Goal: Information Seeking & Learning: Learn about a topic

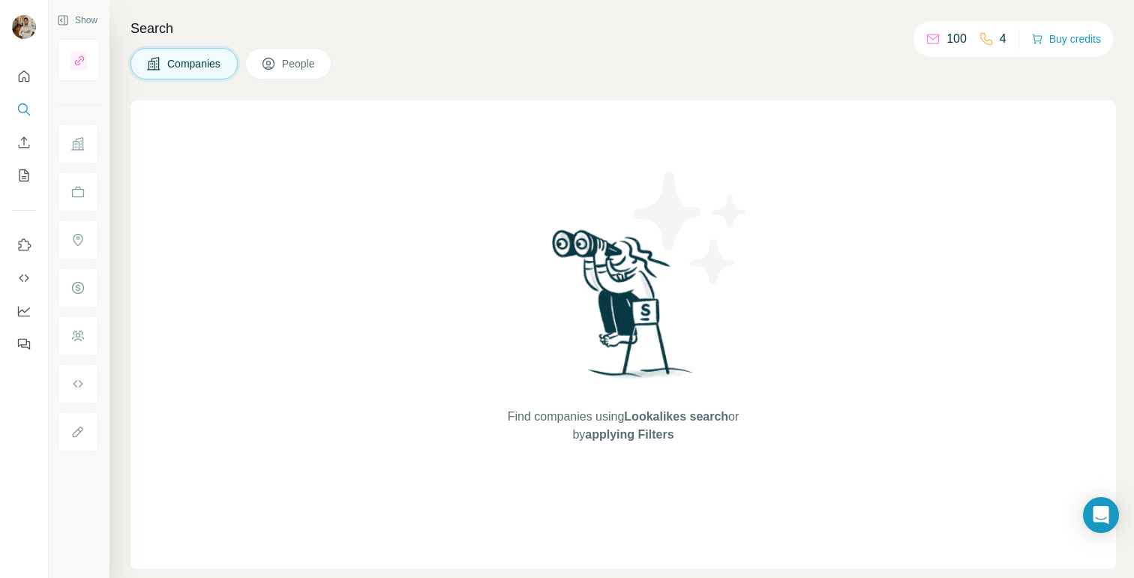
click at [202, 57] on span "Companies" at bounding box center [194, 63] width 55 height 15
click at [18, 113] on icon "Search" at bounding box center [24, 109] width 15 height 15
click at [202, 62] on span "Companies" at bounding box center [194, 63] width 55 height 15
click at [195, 64] on span "Companies" at bounding box center [194, 63] width 55 height 15
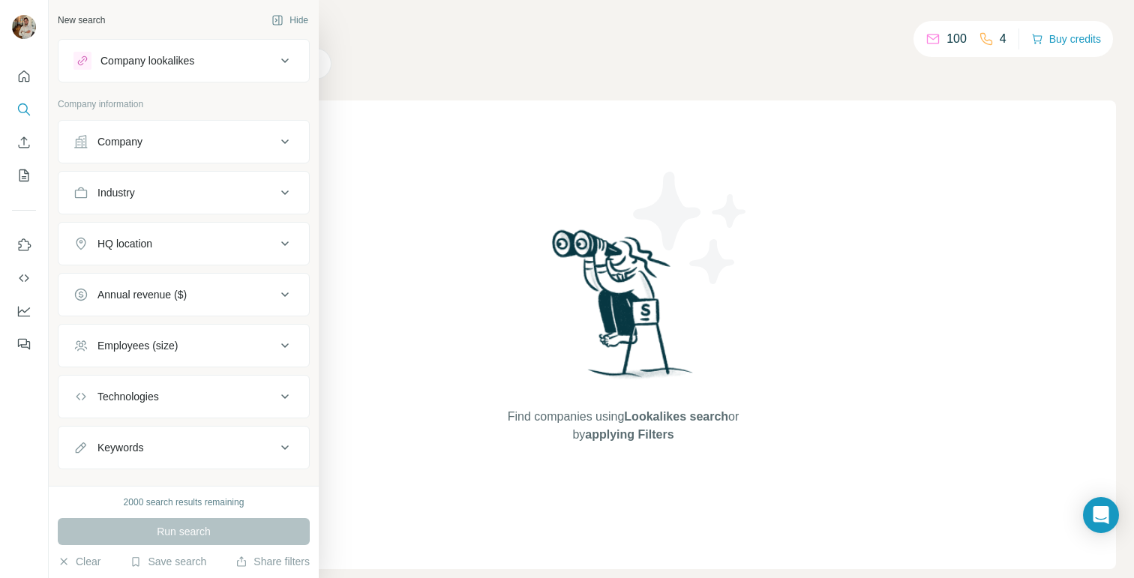
click at [255, 126] on button "Company" at bounding box center [184, 142] width 251 height 36
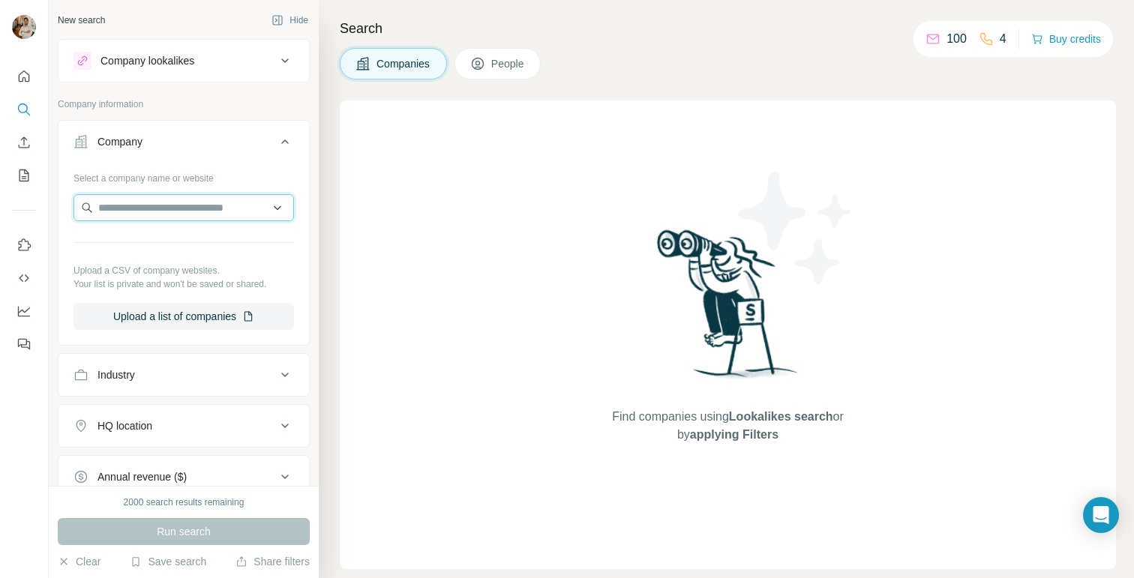
click at [189, 212] on input "text" at bounding box center [184, 207] width 221 height 27
paste input "**********"
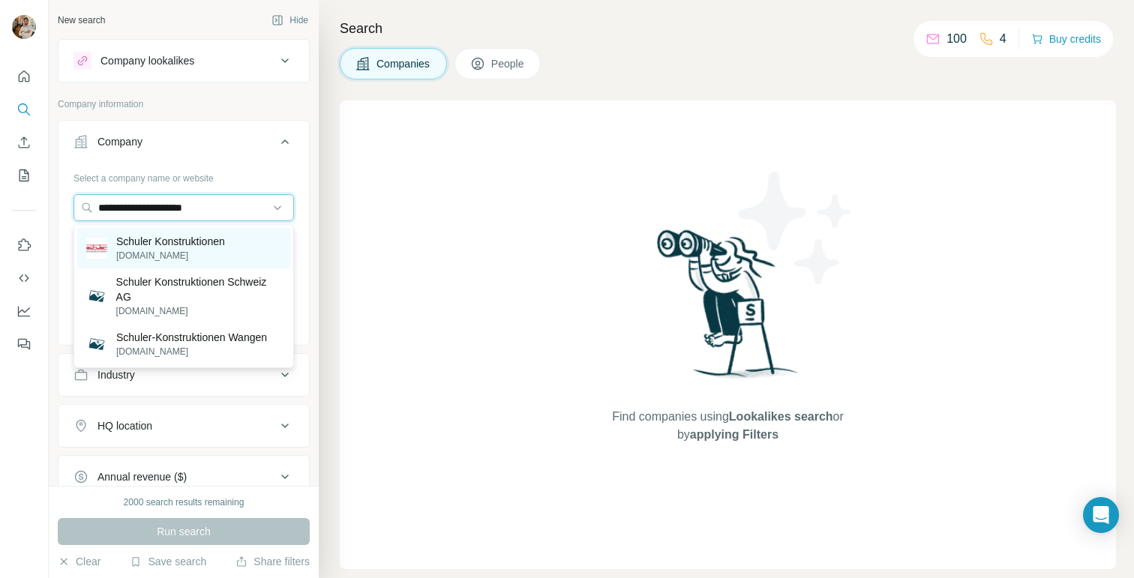
type input "**********"
click at [202, 257] on p "[PERSON_NAME][DOMAIN_NAME]" at bounding box center [170, 256] width 109 height 14
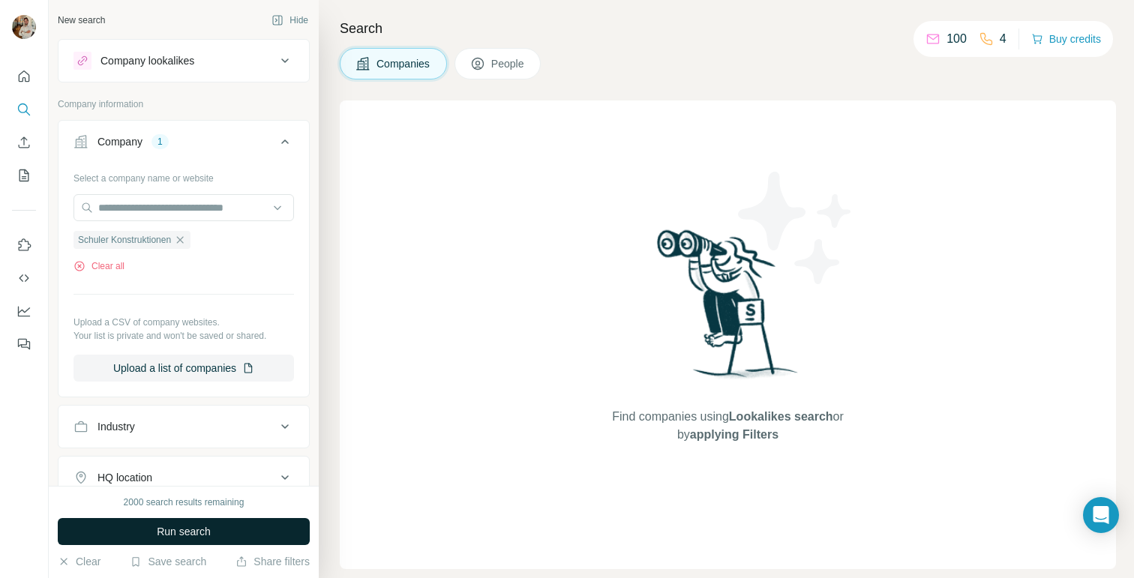
click at [208, 529] on span "Run search" at bounding box center [184, 531] width 54 height 15
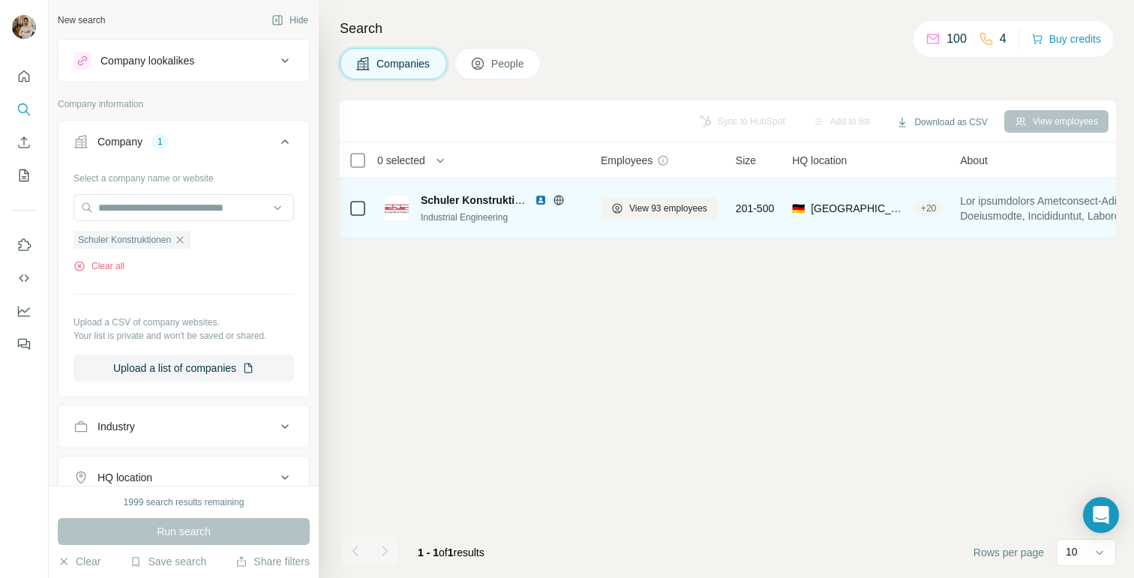
click at [486, 211] on div "Industrial Engineering" at bounding box center [502, 218] width 162 height 14
click at [467, 203] on span "Schuler Konstruktionen" at bounding box center [480, 200] width 119 height 12
click at [395, 202] on img at bounding box center [397, 209] width 24 height 24
click at [651, 202] on span "View 93 employees" at bounding box center [668, 209] width 78 height 14
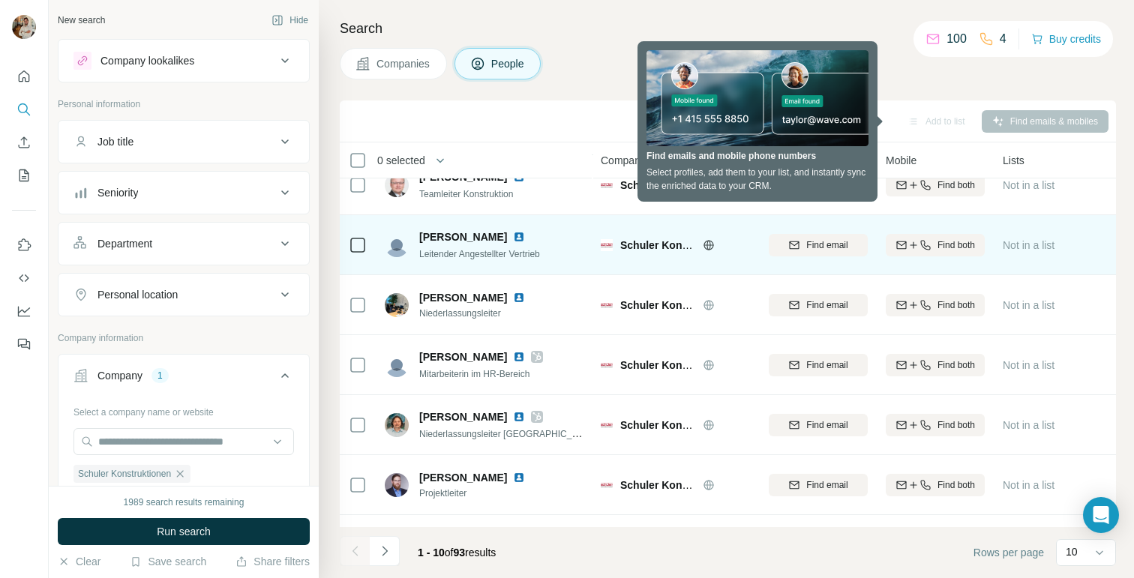
scroll to position [251, 0]
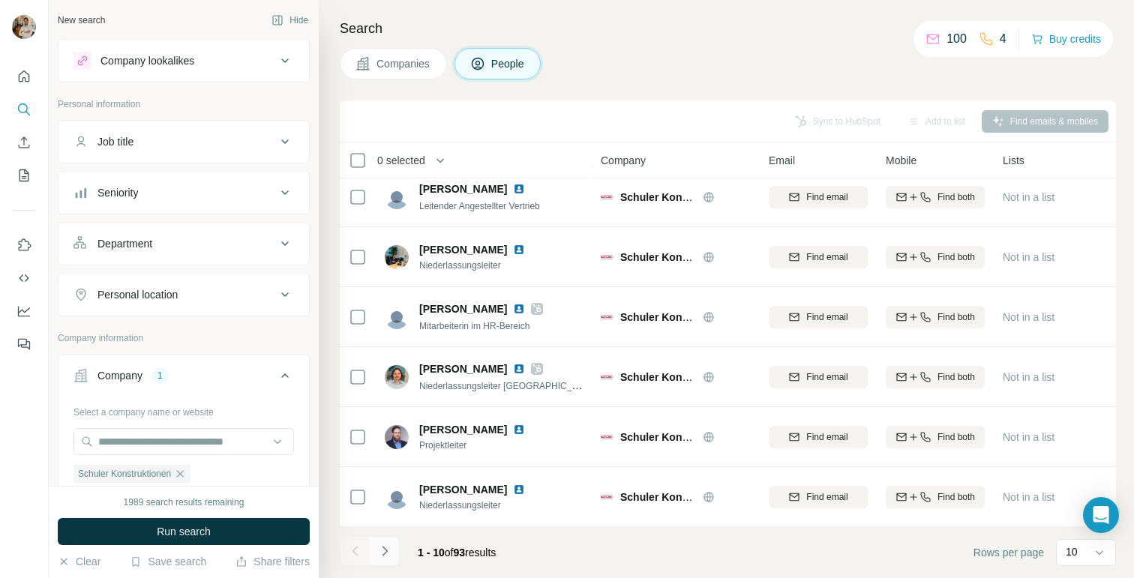
click at [392, 551] on button "Navigate to next page" at bounding box center [385, 551] width 30 height 30
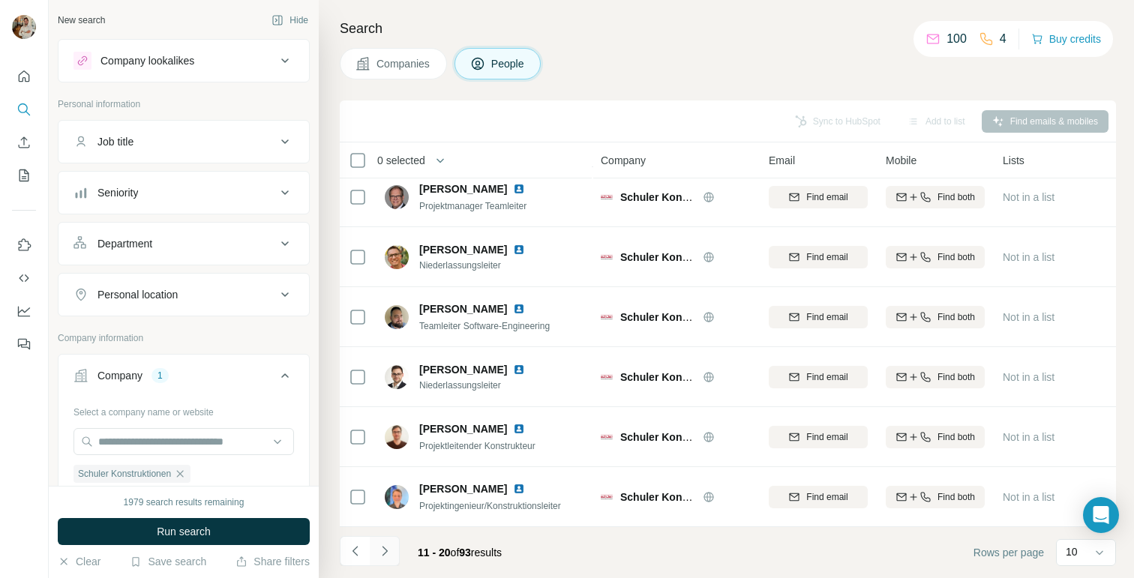
click at [392, 543] on button "Navigate to next page" at bounding box center [385, 551] width 30 height 30
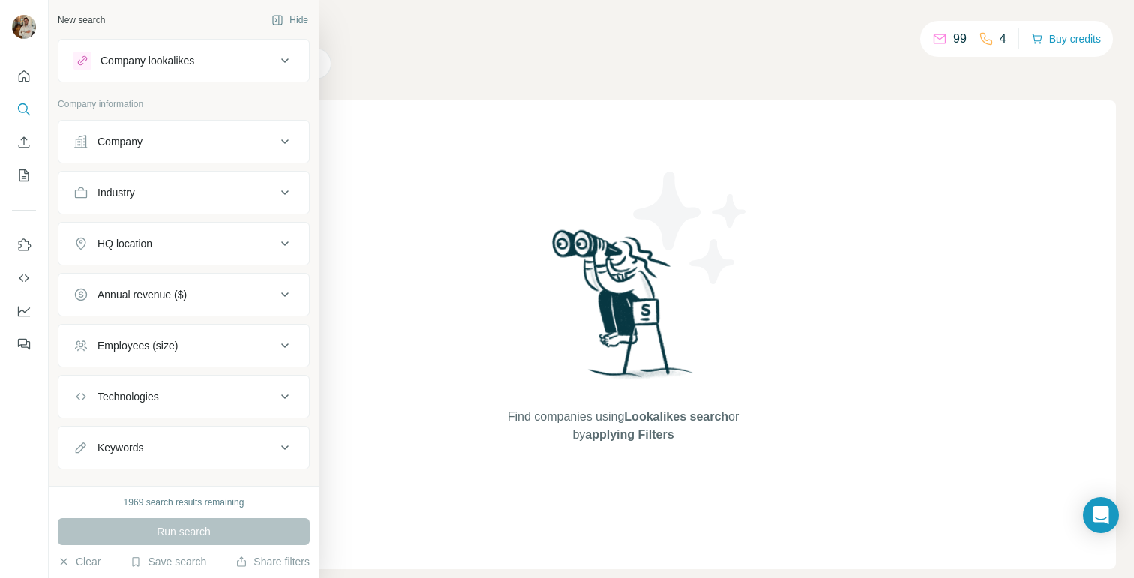
click at [187, 140] on div "Company" at bounding box center [175, 141] width 203 height 15
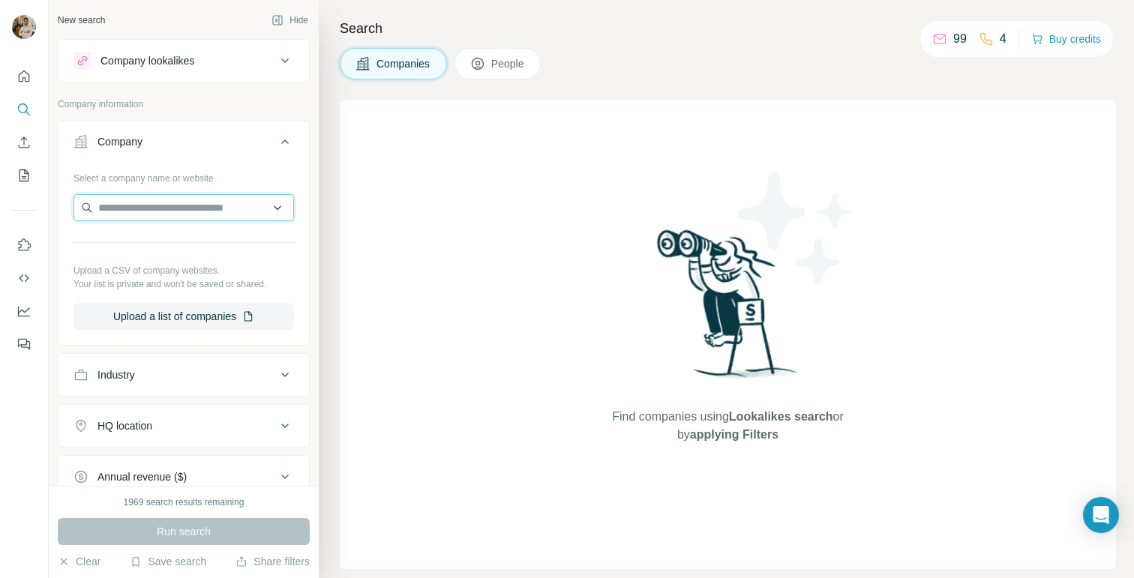
click at [212, 218] on input "text" at bounding box center [184, 207] width 221 height 27
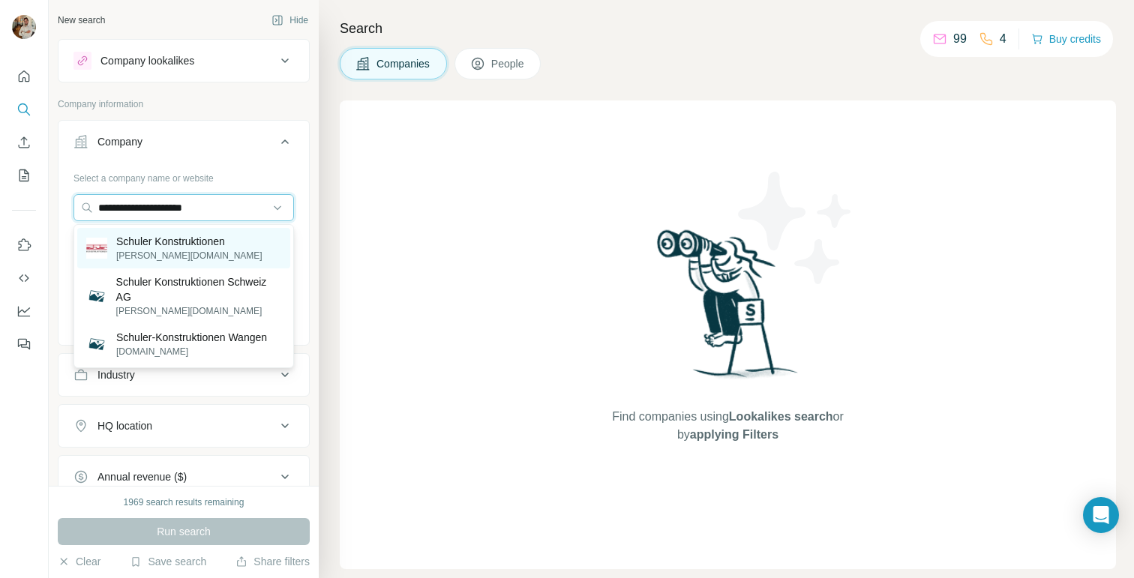
type input "**********"
click at [203, 243] on p "Schuler Konstruktionen" at bounding box center [189, 241] width 146 height 15
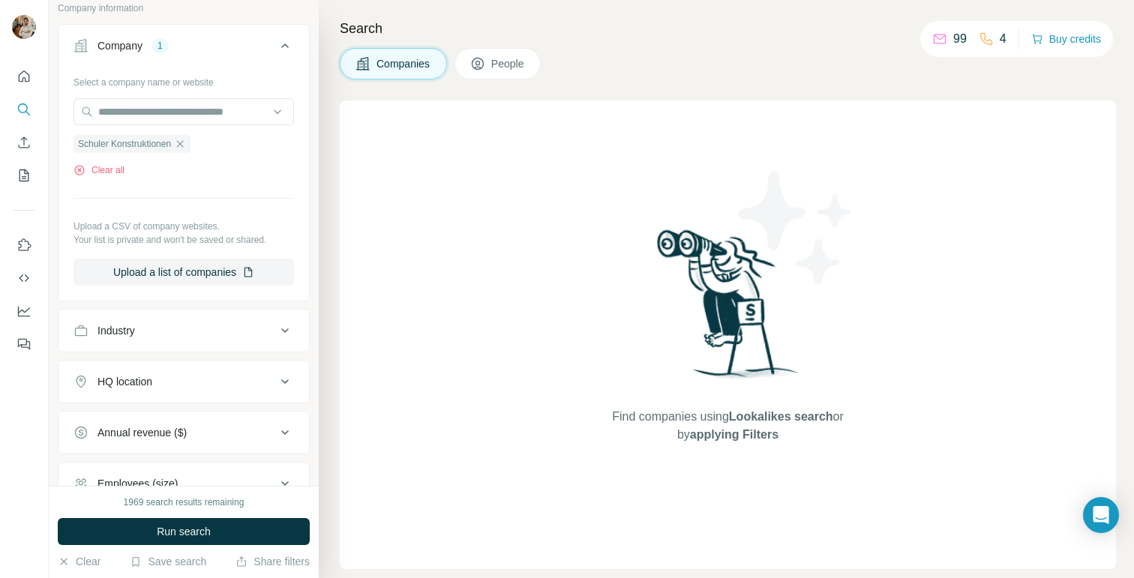
scroll to position [113, 0]
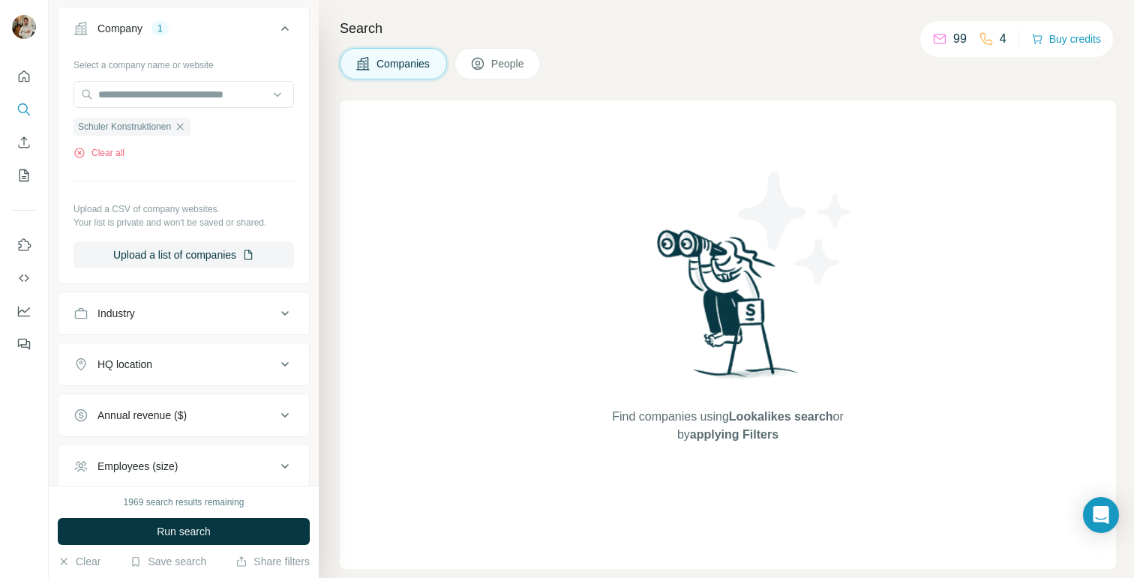
click at [239, 350] on button "HQ location" at bounding box center [184, 365] width 251 height 36
click at [175, 409] on input "text" at bounding box center [184, 402] width 221 height 27
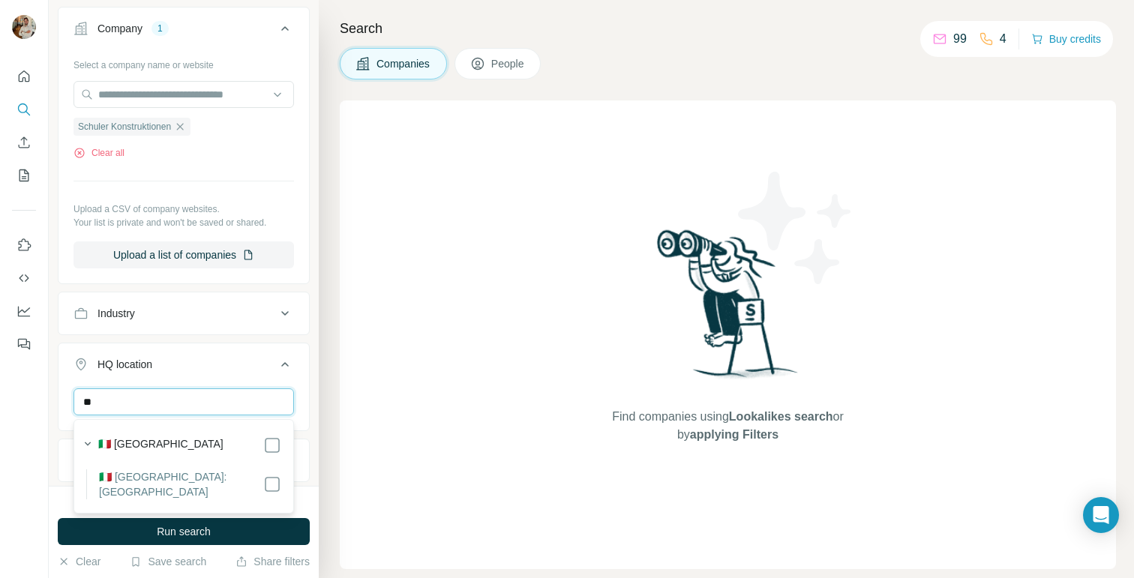
type input "*"
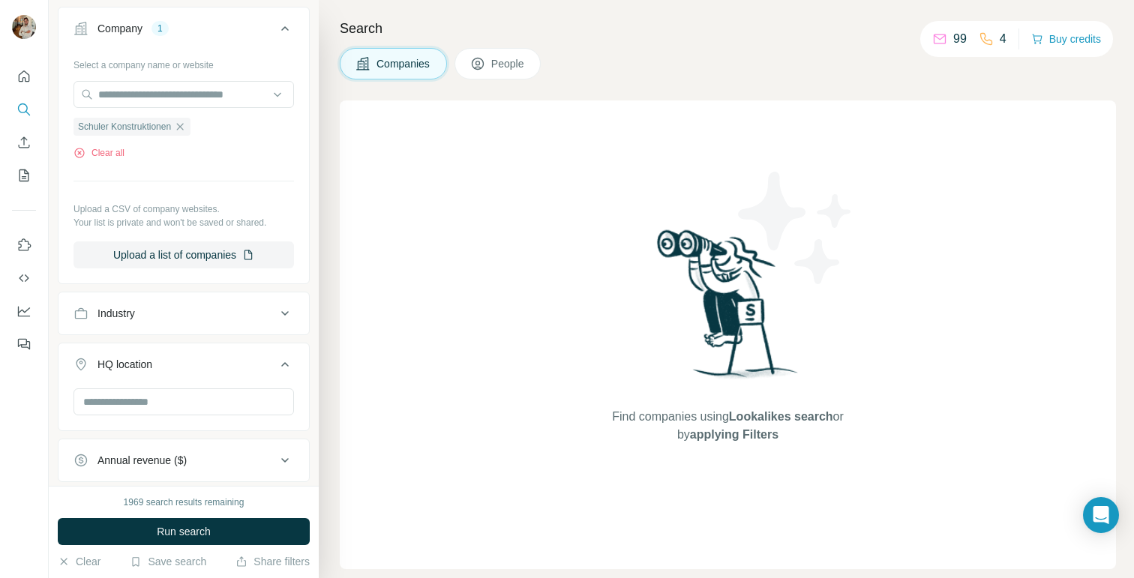
click at [280, 164] on div "Select a company name or website [PERSON_NAME] Konstruktionen Clear all Upload …" at bounding box center [184, 161] width 221 height 216
click at [484, 65] on icon at bounding box center [477, 63] width 15 height 15
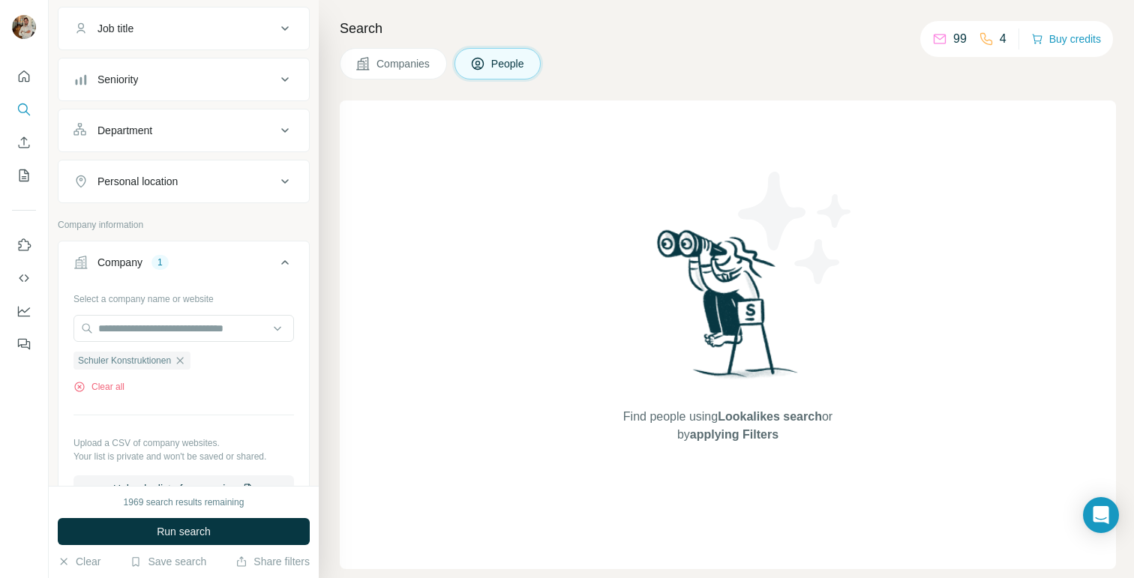
scroll to position [347, 0]
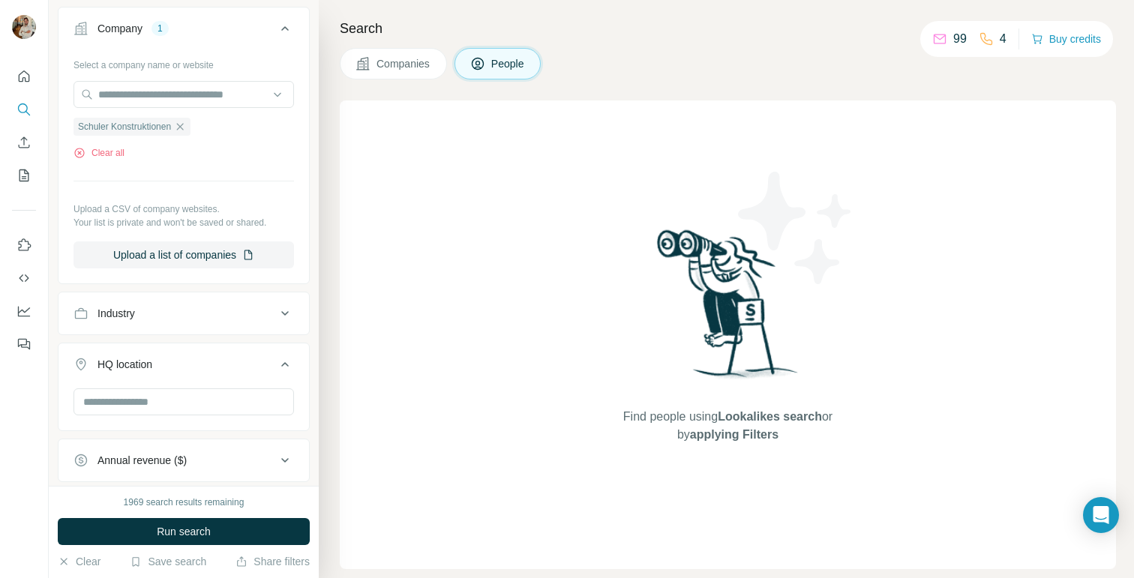
click at [388, 59] on span "Companies" at bounding box center [404, 63] width 55 height 15
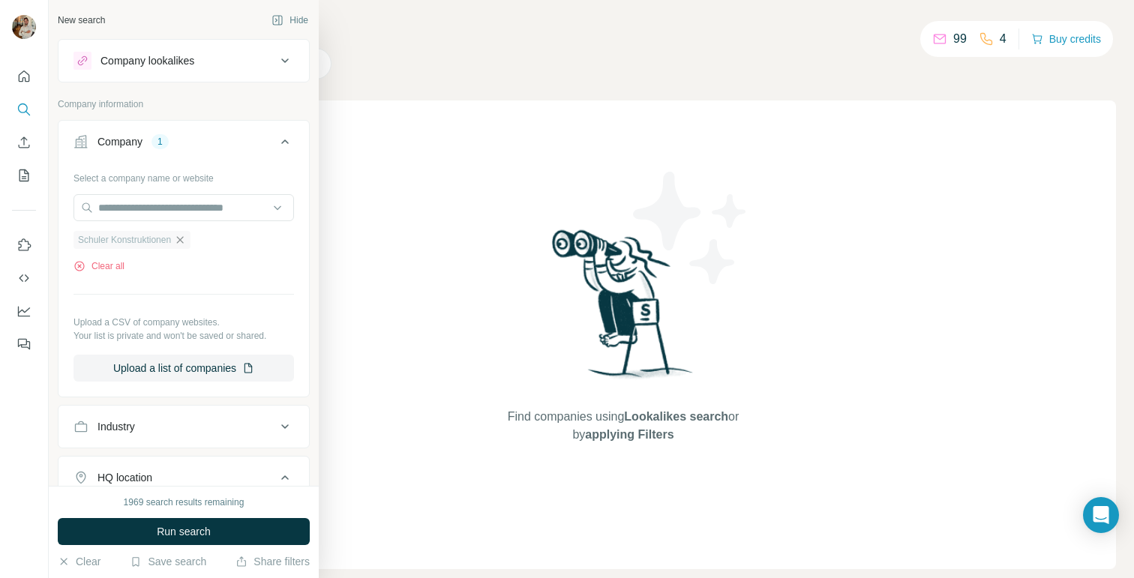
click at [184, 237] on icon "button" at bounding box center [180, 239] width 7 height 7
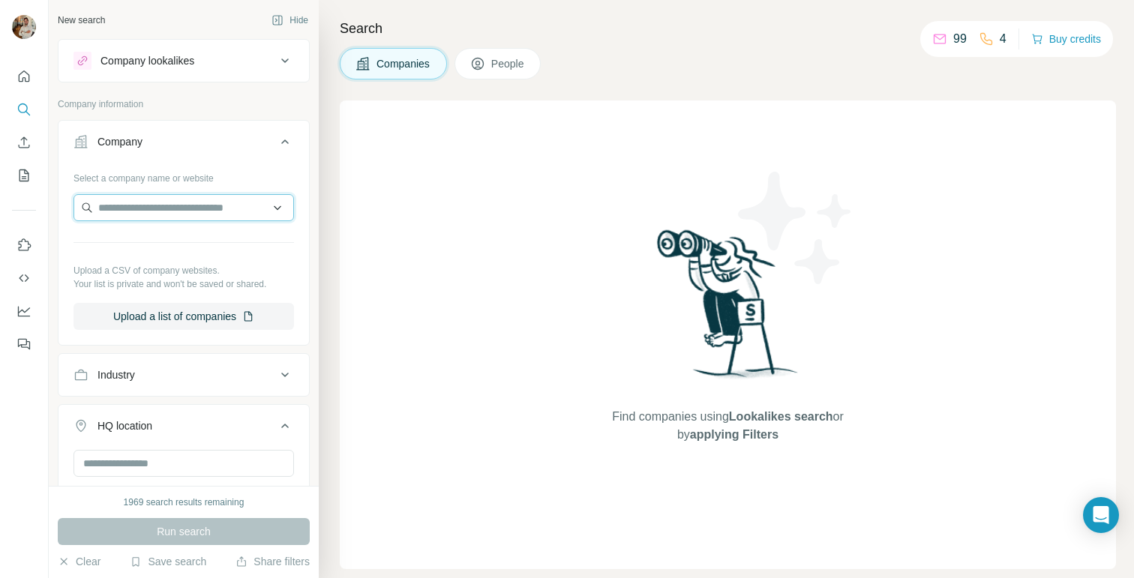
click at [135, 215] on input "text" at bounding box center [184, 207] width 221 height 27
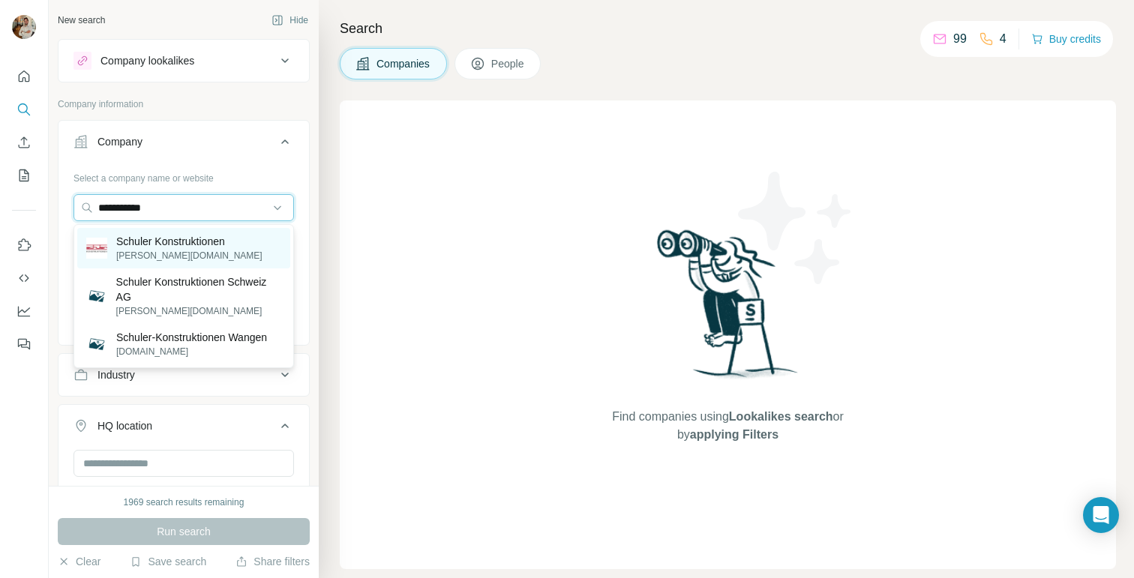
type input "**********"
click at [155, 251] on p "[PERSON_NAME][DOMAIN_NAME]" at bounding box center [189, 256] width 146 height 14
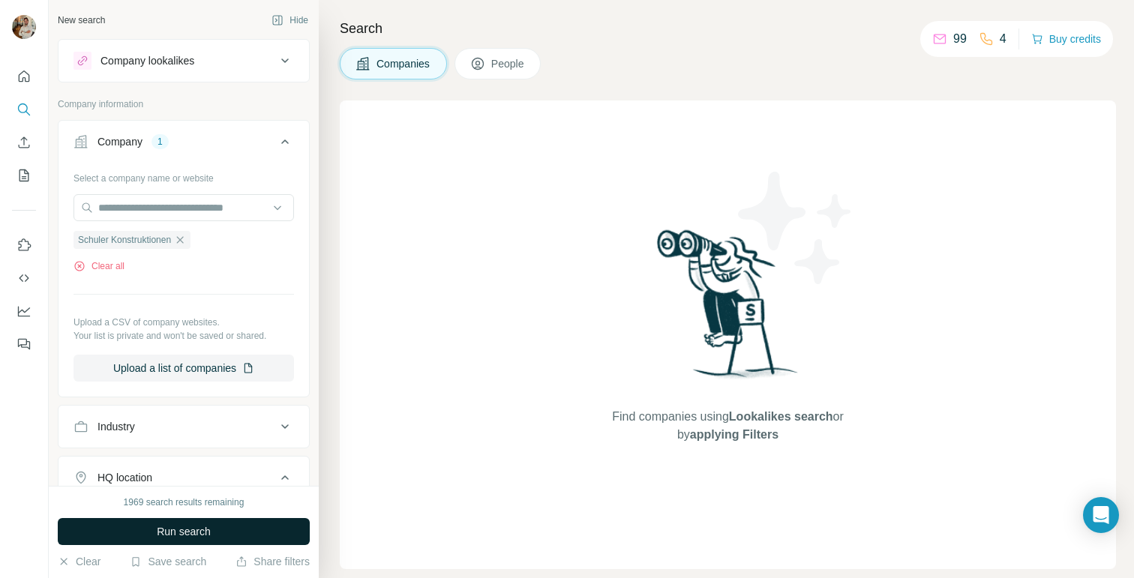
click at [214, 527] on button "Run search" at bounding box center [184, 531] width 252 height 27
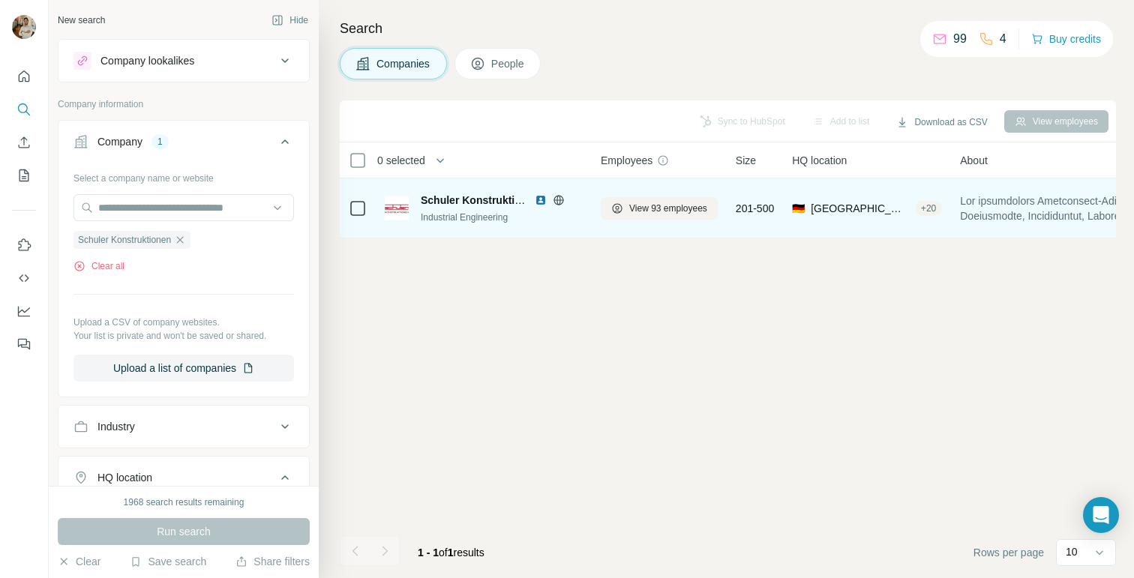
click at [453, 189] on div "[PERSON_NAME] Konstruktionen Industrial Engineering" at bounding box center [484, 208] width 198 height 41
click at [659, 210] on span "View 93 employees" at bounding box center [668, 209] width 78 height 14
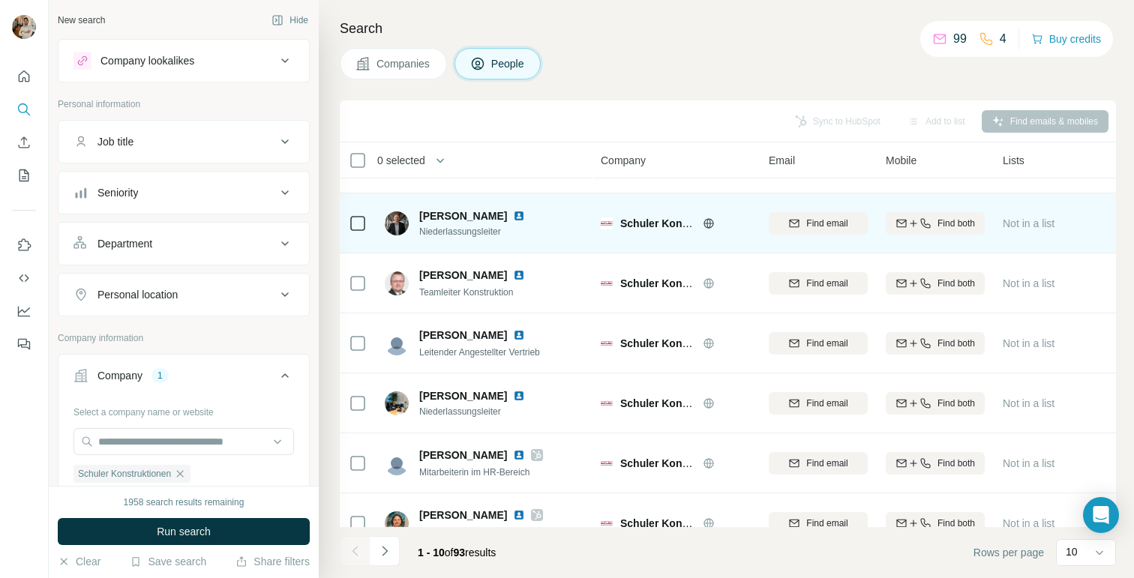
scroll to position [251, 0]
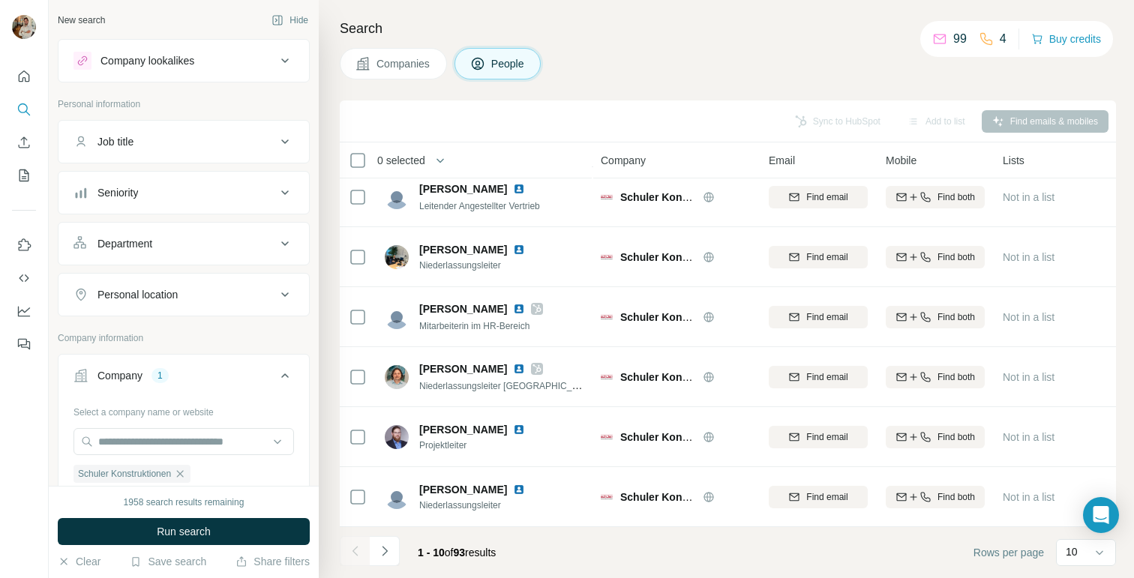
click at [285, 242] on icon at bounding box center [285, 244] width 18 height 18
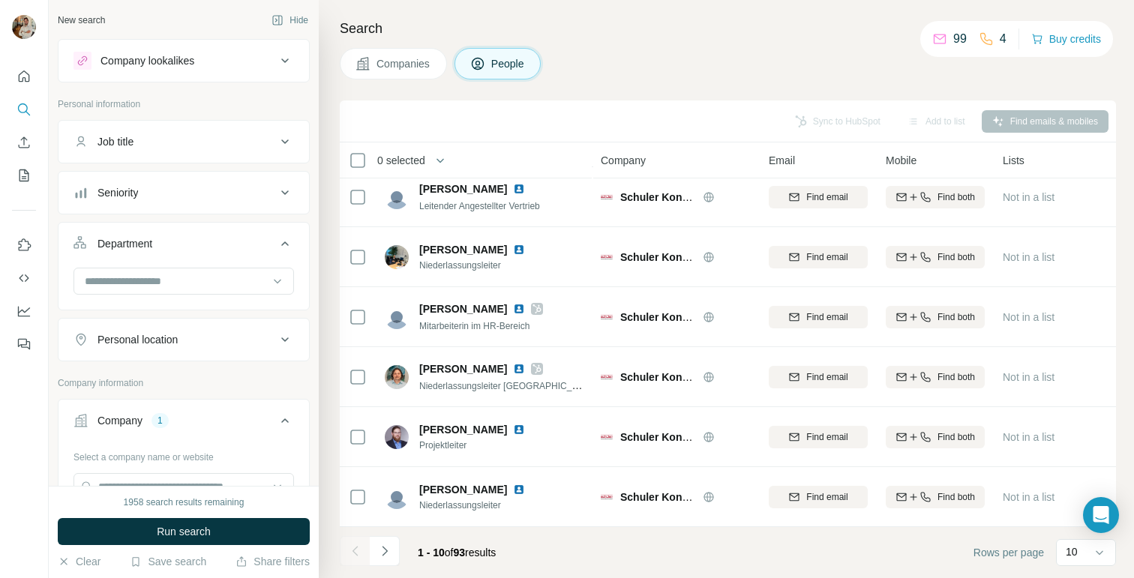
click at [285, 242] on icon at bounding box center [285, 244] width 8 height 5
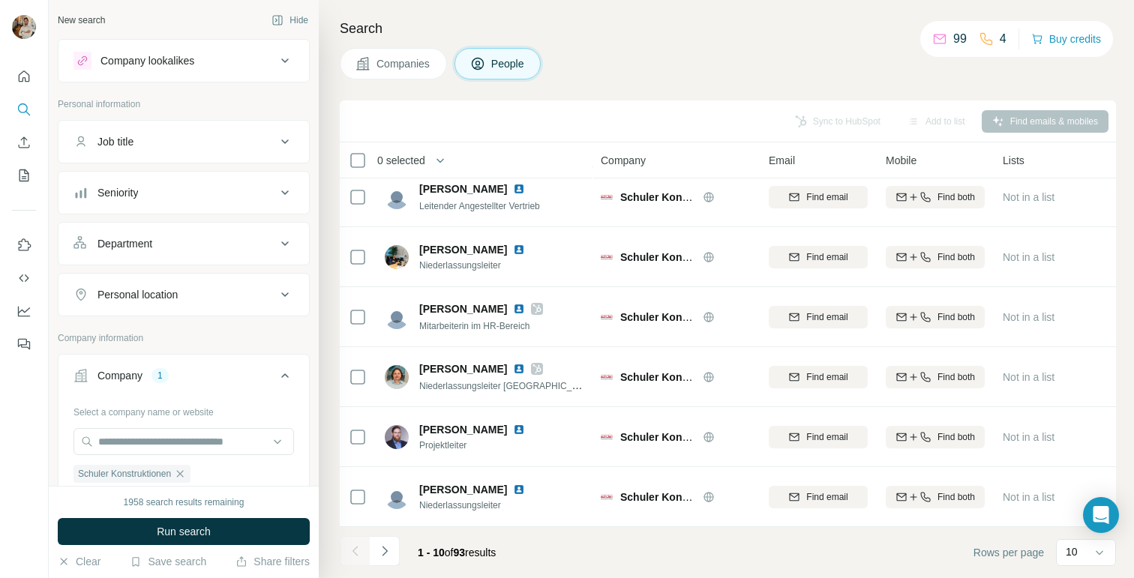
click at [281, 298] on icon at bounding box center [285, 295] width 18 height 18
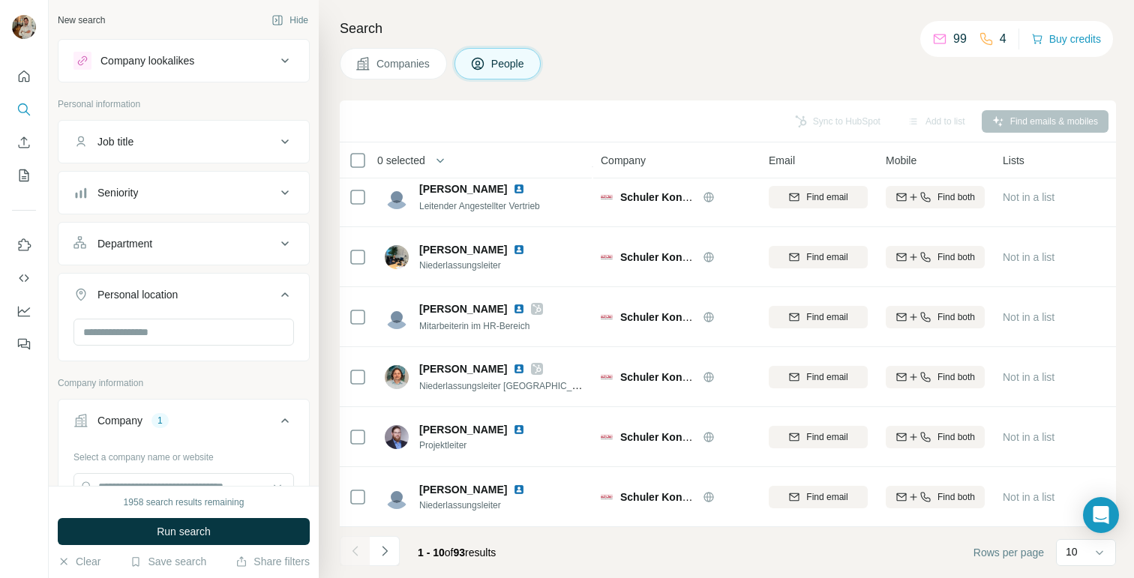
click at [281, 298] on icon at bounding box center [285, 295] width 18 height 18
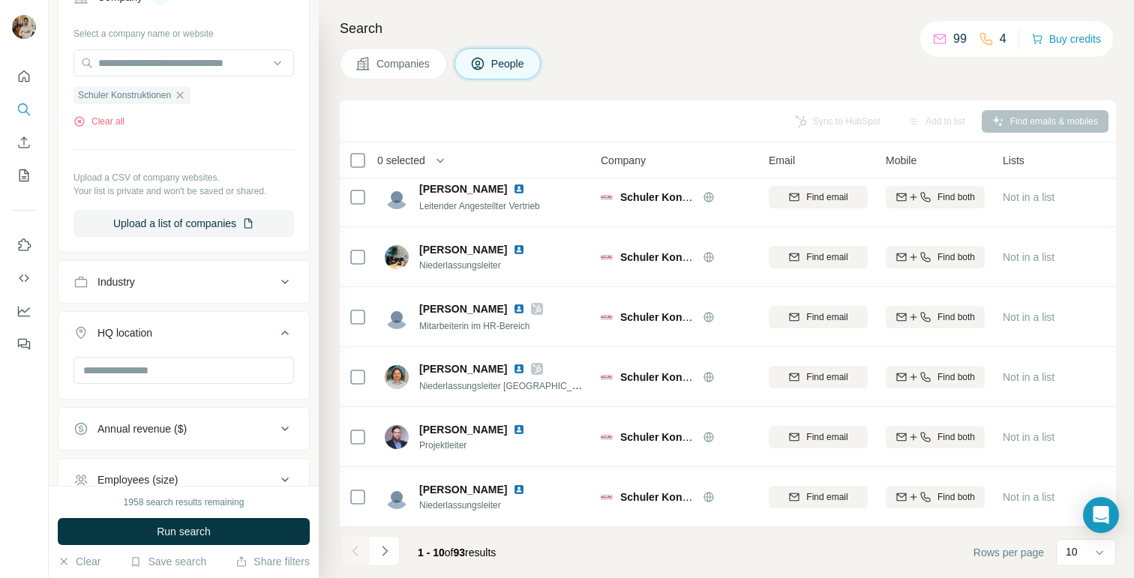
scroll to position [383, 0]
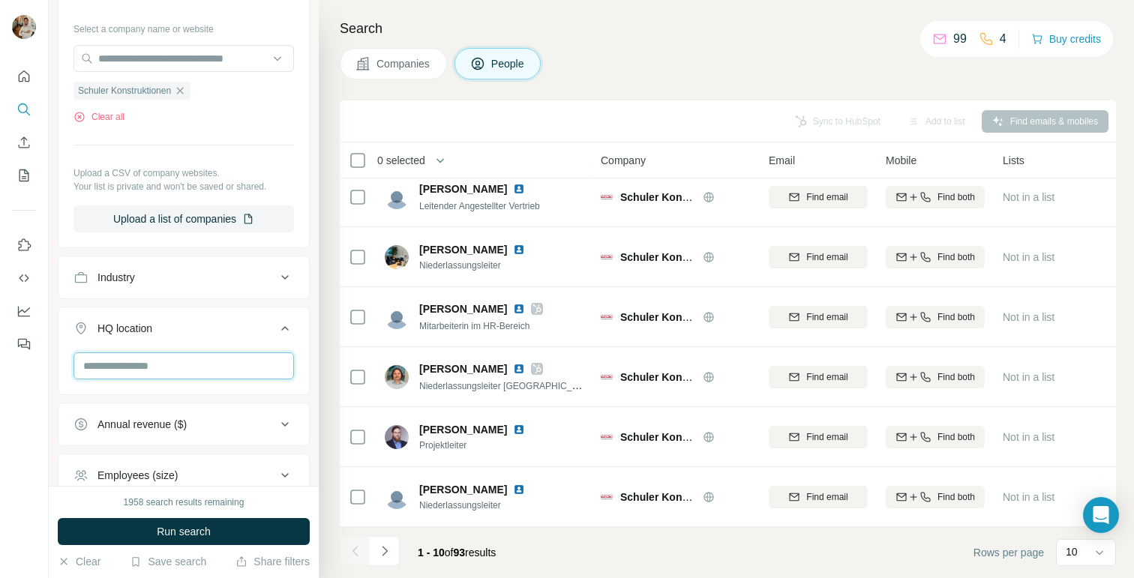
click at [178, 364] on input "text" at bounding box center [184, 366] width 221 height 27
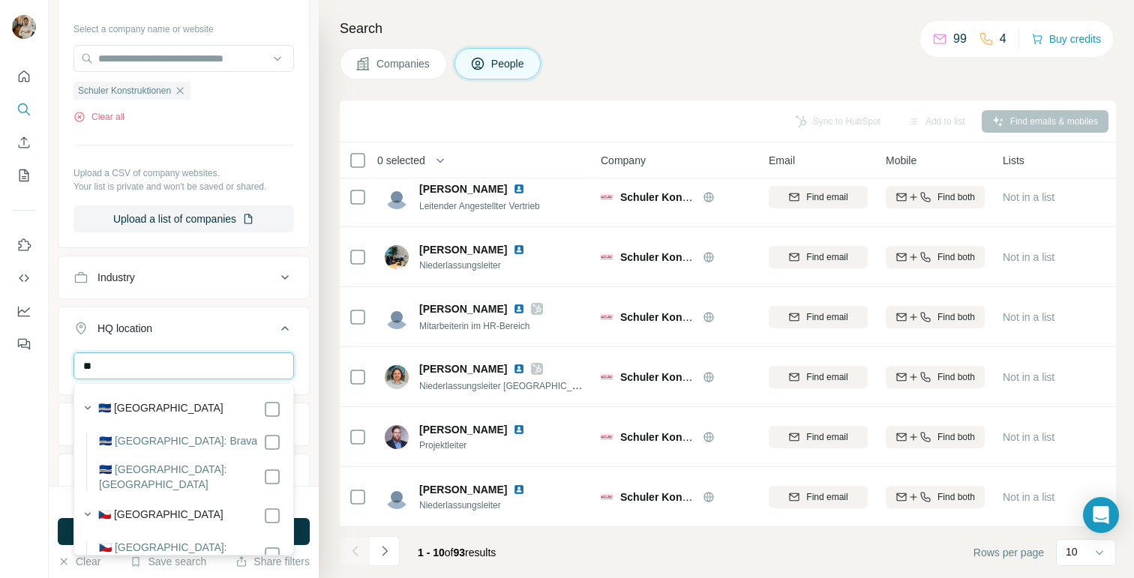
type input "*"
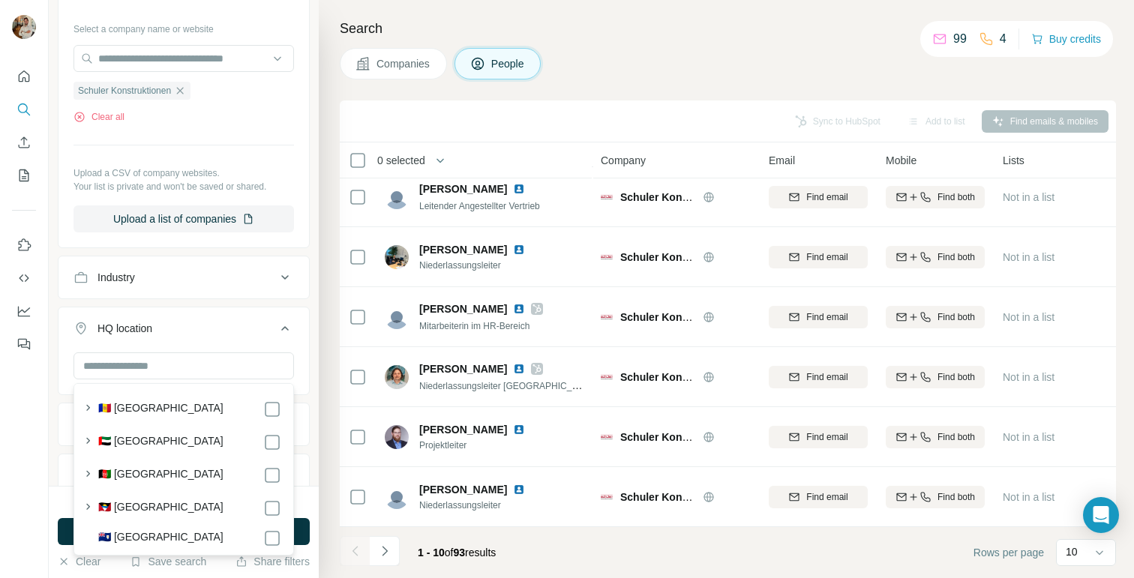
click at [313, 143] on div "New search Hide Company lookalikes Personal information Job title Seniority Dep…" at bounding box center [184, 243] width 270 height 486
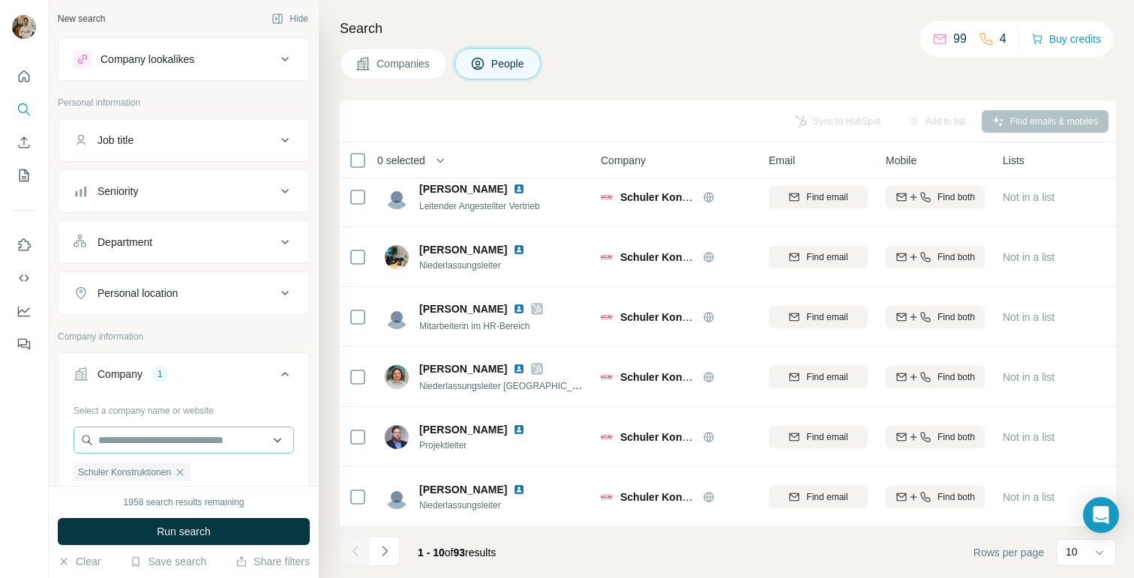
scroll to position [0, 0]
click at [386, 545] on icon "Navigate to next page" at bounding box center [384, 551] width 15 height 15
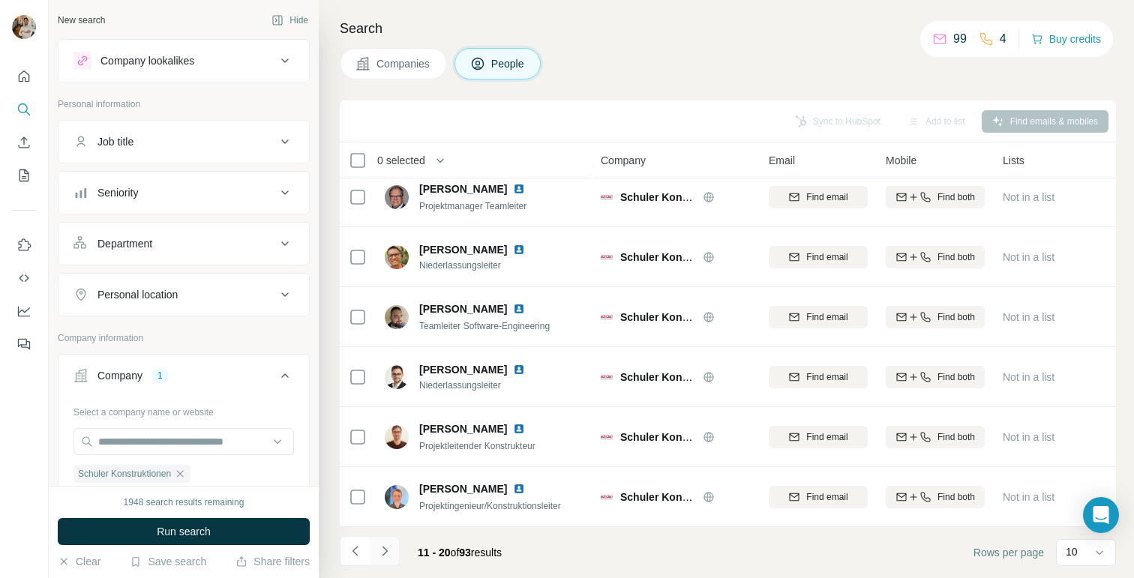
click at [392, 553] on button "Navigate to next page" at bounding box center [385, 551] width 30 height 30
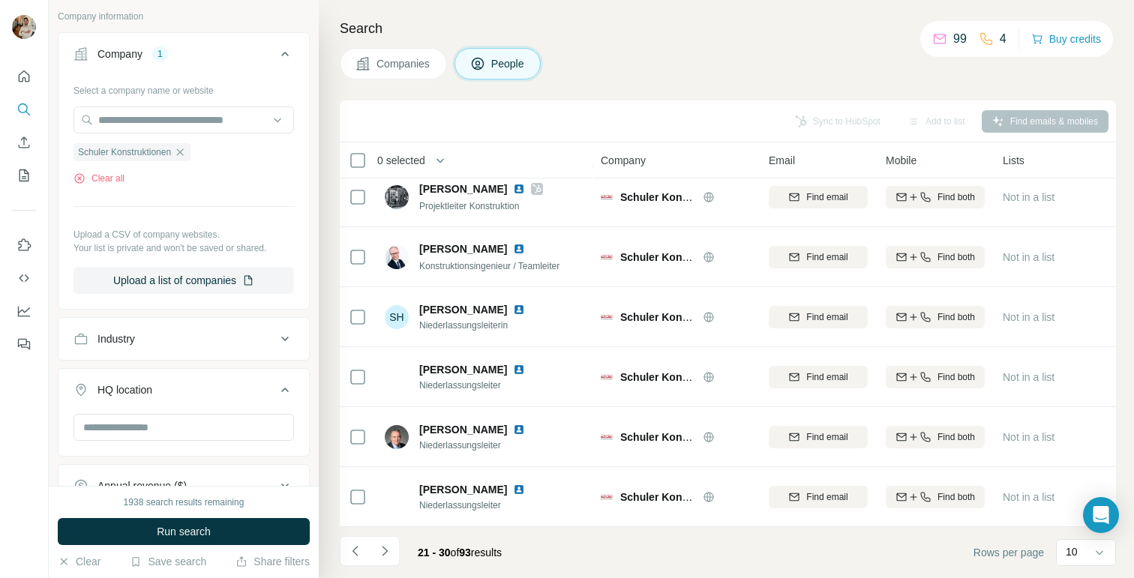
scroll to position [359, 0]
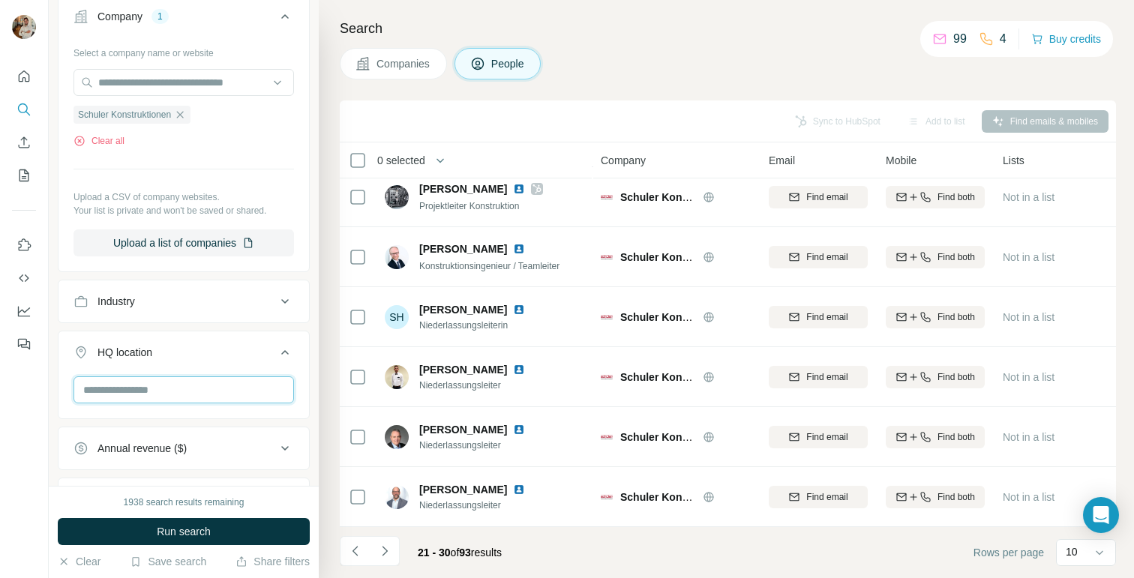
click at [125, 388] on input "text" at bounding box center [184, 390] width 221 height 27
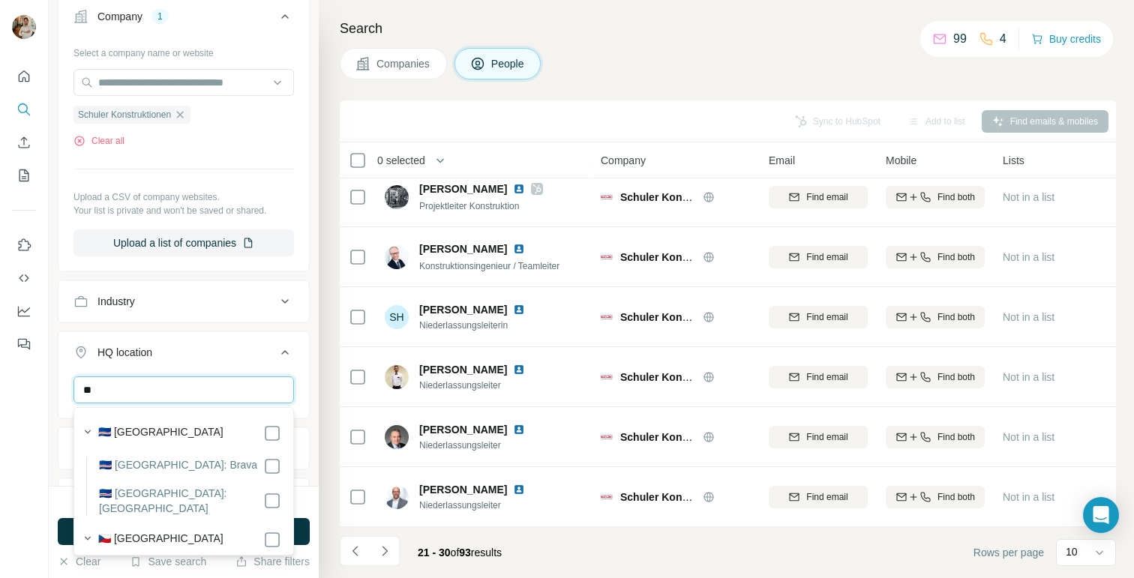
type input "*"
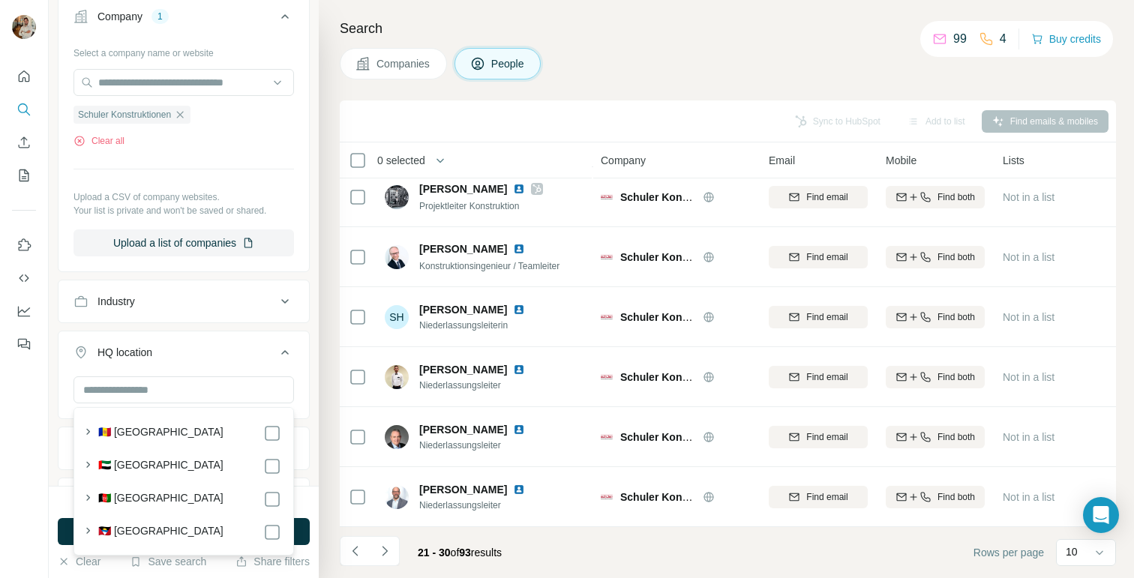
click at [311, 224] on div "New search Hide Company lookalikes Personal information Job title Seniority Dep…" at bounding box center [184, 243] width 270 height 486
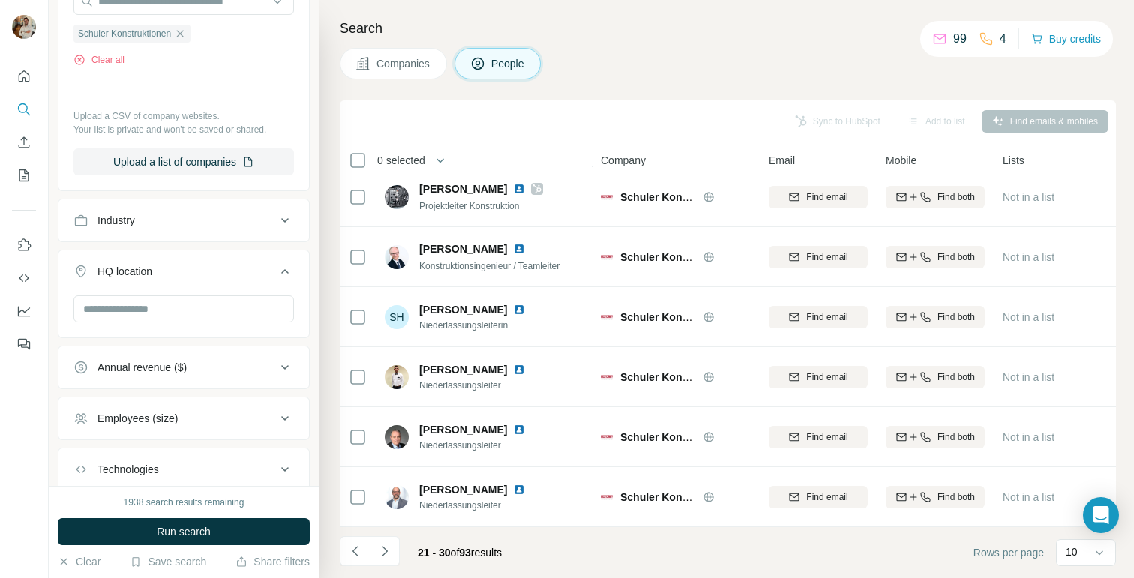
scroll to position [539, 0]
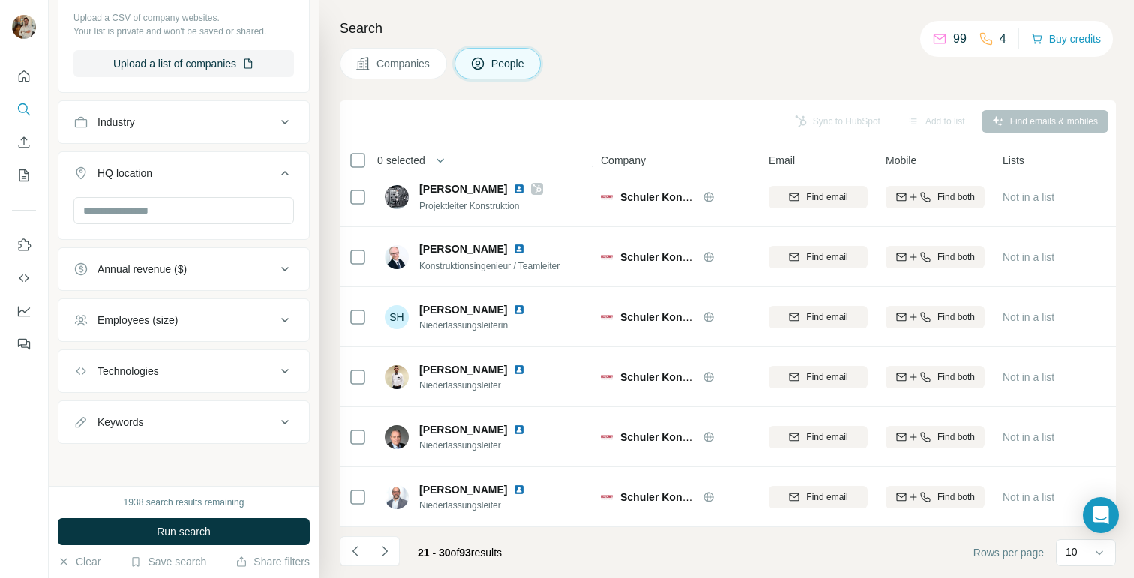
click at [285, 318] on icon at bounding box center [285, 320] width 18 height 18
click at [285, 318] on icon at bounding box center [285, 320] width 8 height 5
click at [384, 552] on icon "Navigate to next page" at bounding box center [384, 551] width 15 height 15
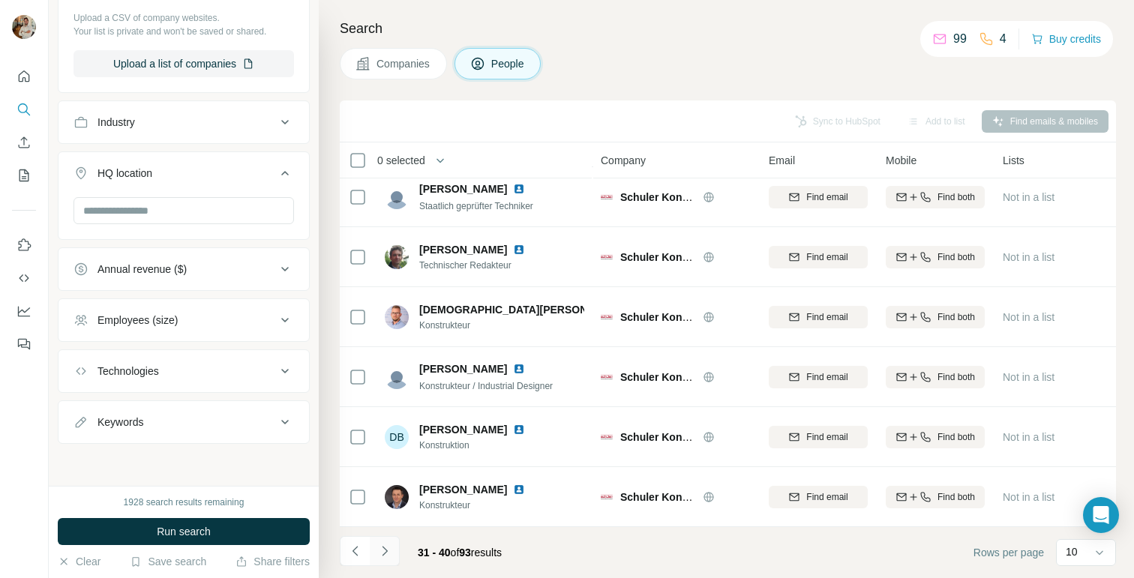
click at [384, 560] on button "Navigate to next page" at bounding box center [385, 551] width 30 height 30
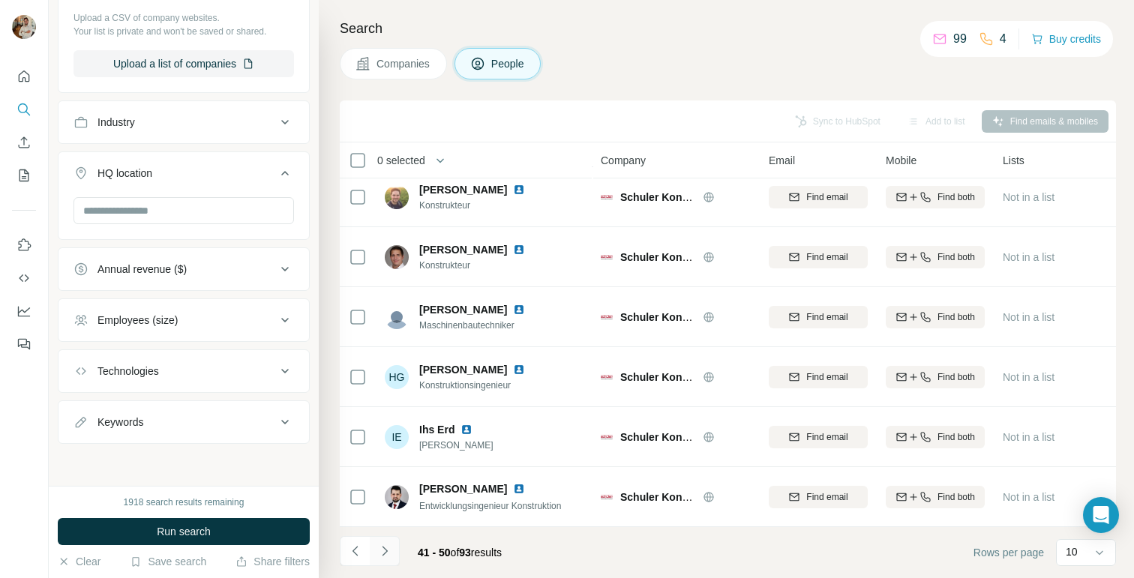
click at [384, 560] on button "Navigate to next page" at bounding box center [385, 551] width 30 height 30
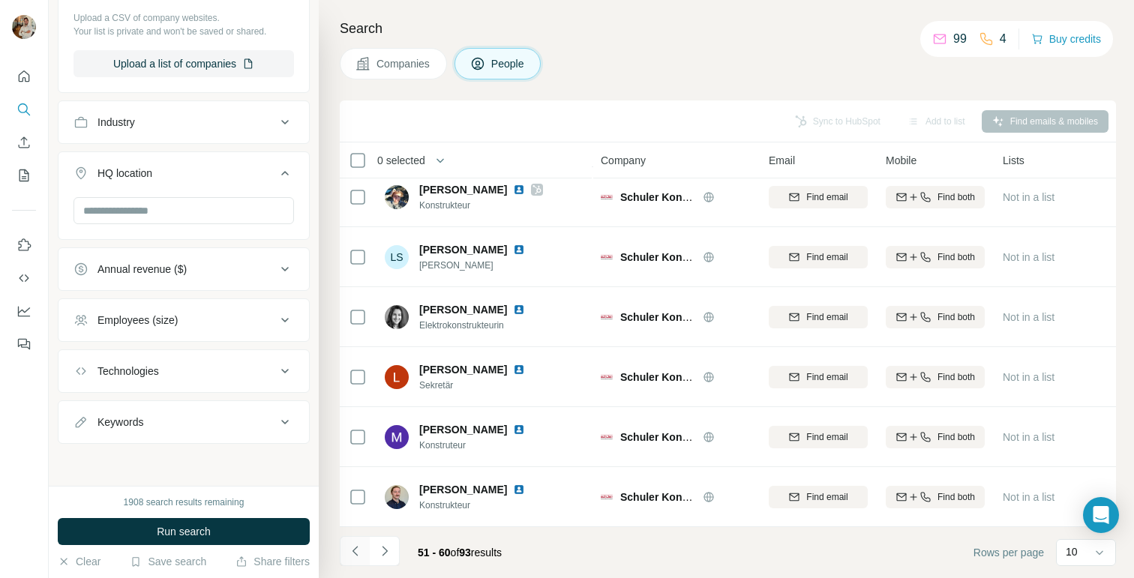
click at [350, 555] on icon "Navigate to previous page" at bounding box center [355, 551] width 15 height 15
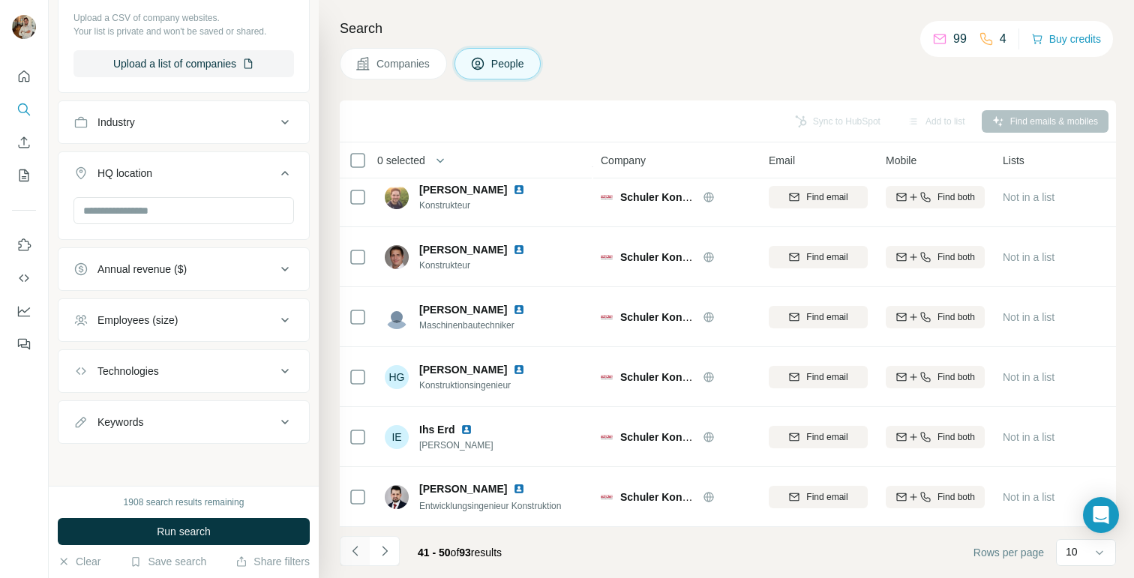
click at [359, 555] on icon "Navigate to previous page" at bounding box center [355, 551] width 15 height 15
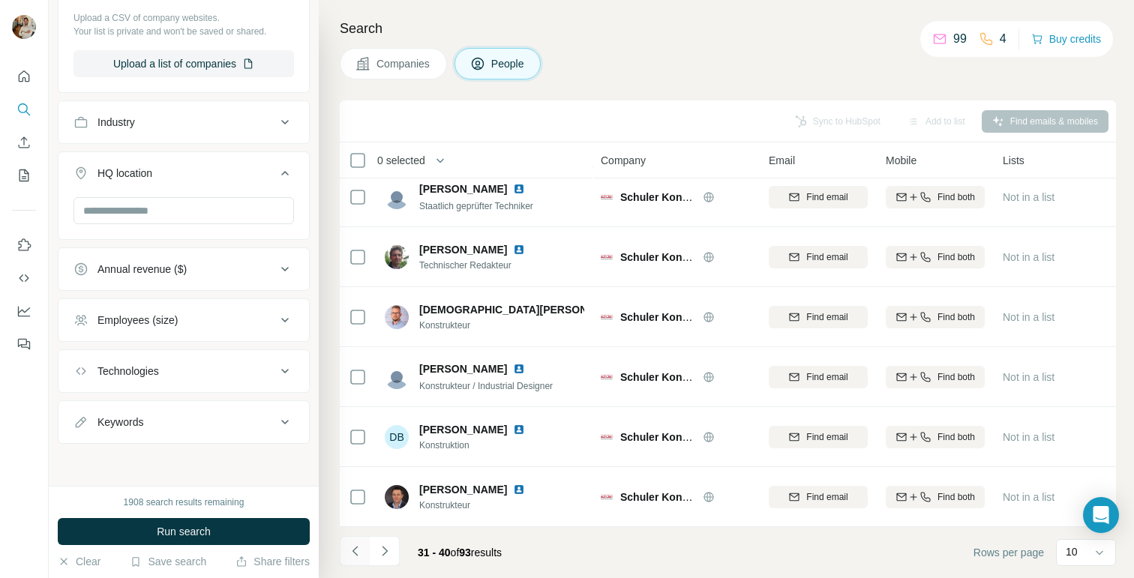
click at [356, 554] on icon "Navigate to previous page" at bounding box center [355, 551] width 15 height 15
